Goal: Check status: Check status

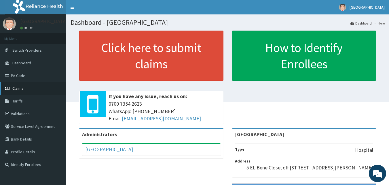
click at [29, 92] on link "Claims" at bounding box center [33, 88] width 66 height 13
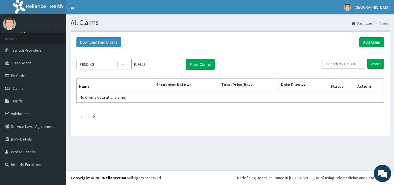
click at [29, 92] on link "Claims" at bounding box center [33, 88] width 66 height 13
click at [191, 85] on icon at bounding box center [190, 85] width 2 height 4
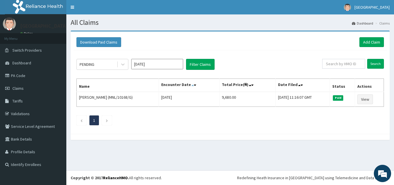
click at [191, 85] on icon at bounding box center [192, 85] width 2 height 4
click at [194, 84] on icon at bounding box center [195, 85] width 2 height 4
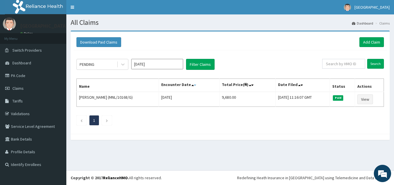
click at [194, 84] on icon at bounding box center [195, 85] width 2 height 4
